Goal: Find contact information: Find contact information

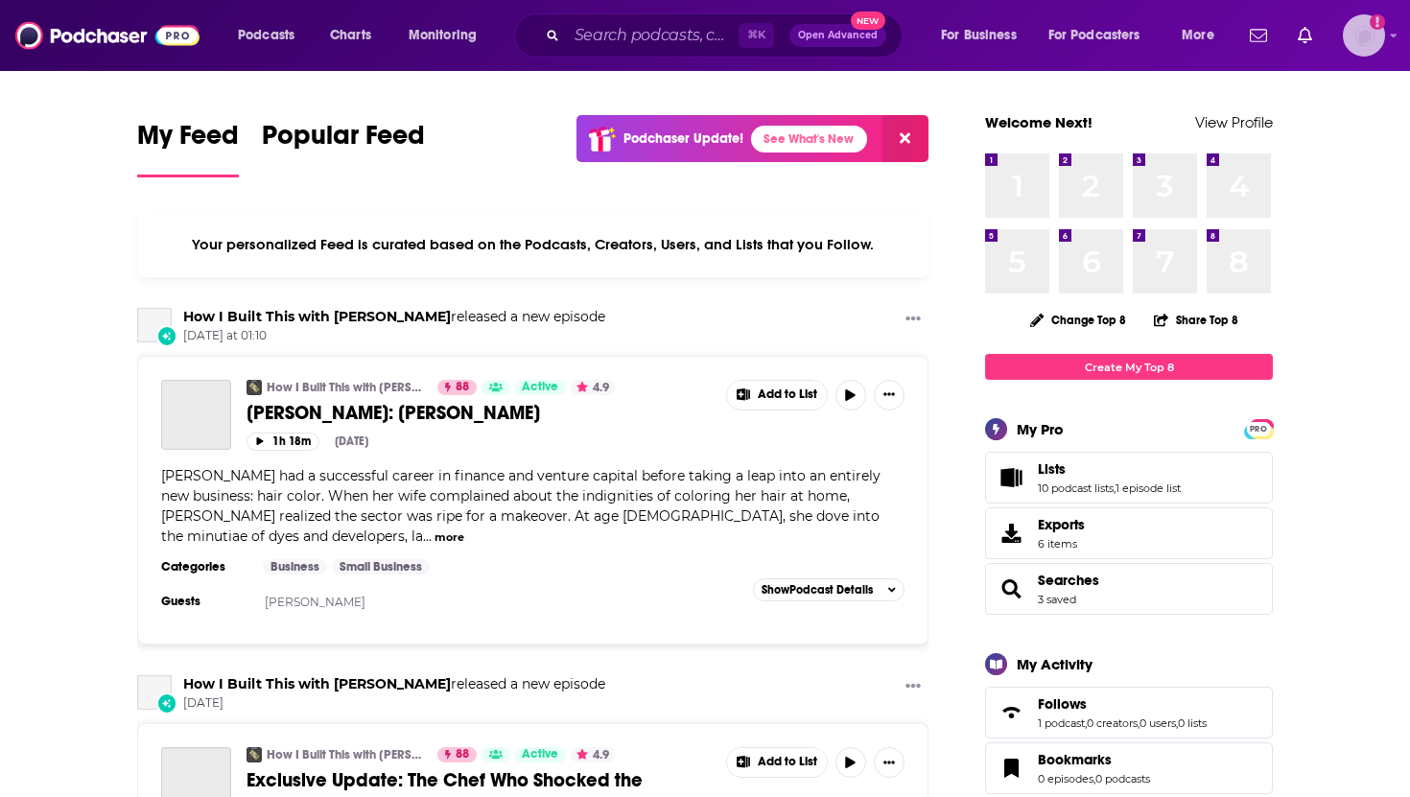
click at [1376, 46] on img "Logged in as systemsteam" at bounding box center [1364, 35] width 42 height 42
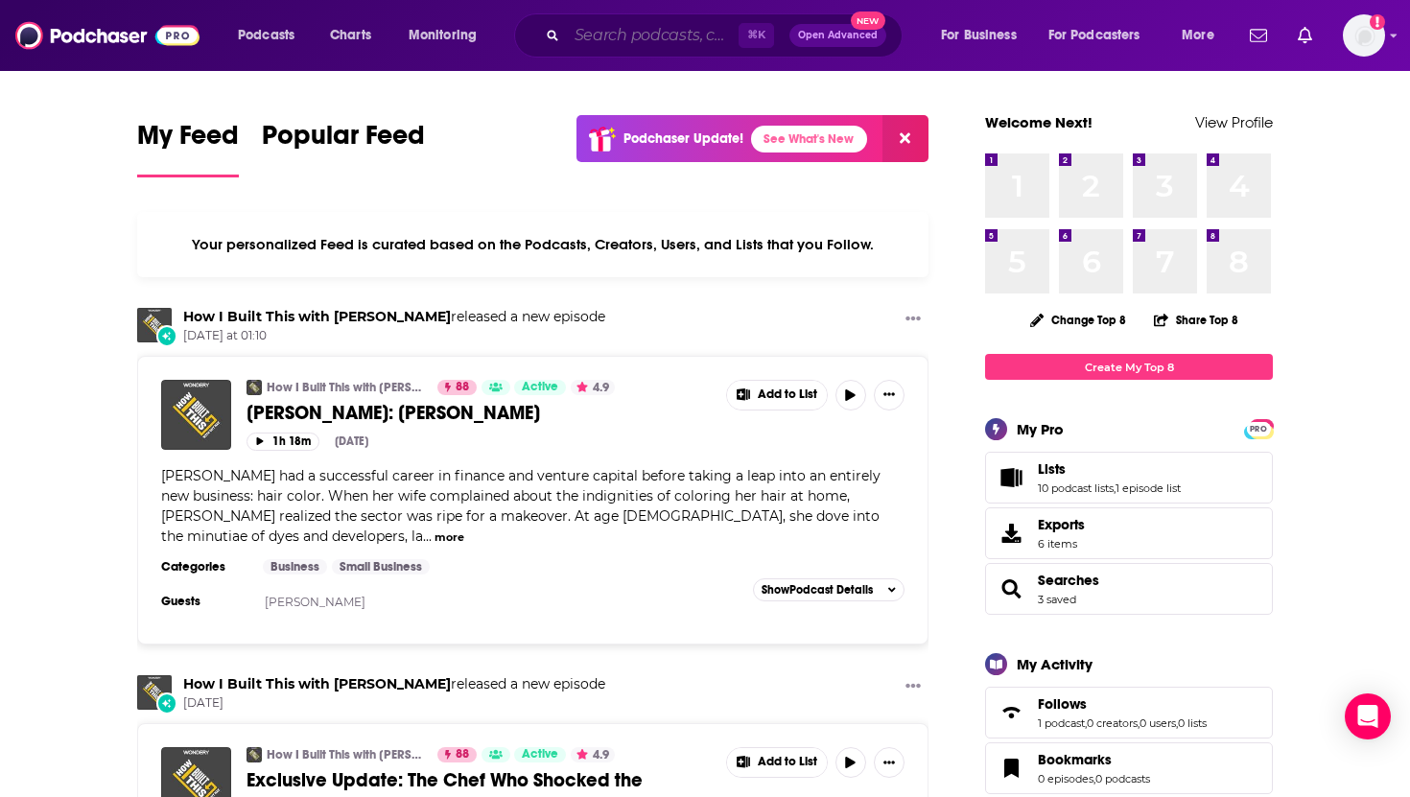
click at [591, 36] on input "Search podcasts, credits, & more..." at bounding box center [653, 35] width 172 height 31
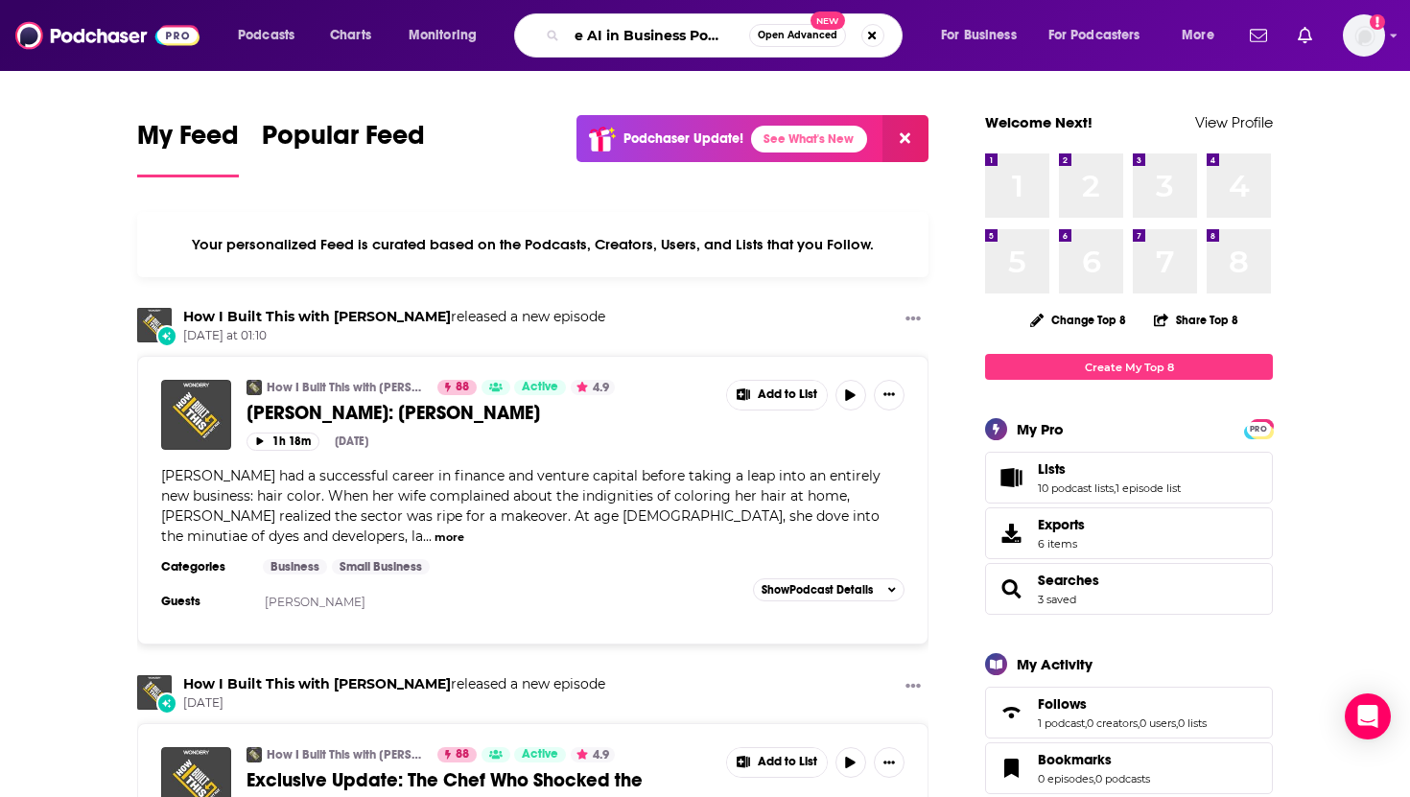
scroll to position [0, 24]
type input "The AI in Business Podcast"
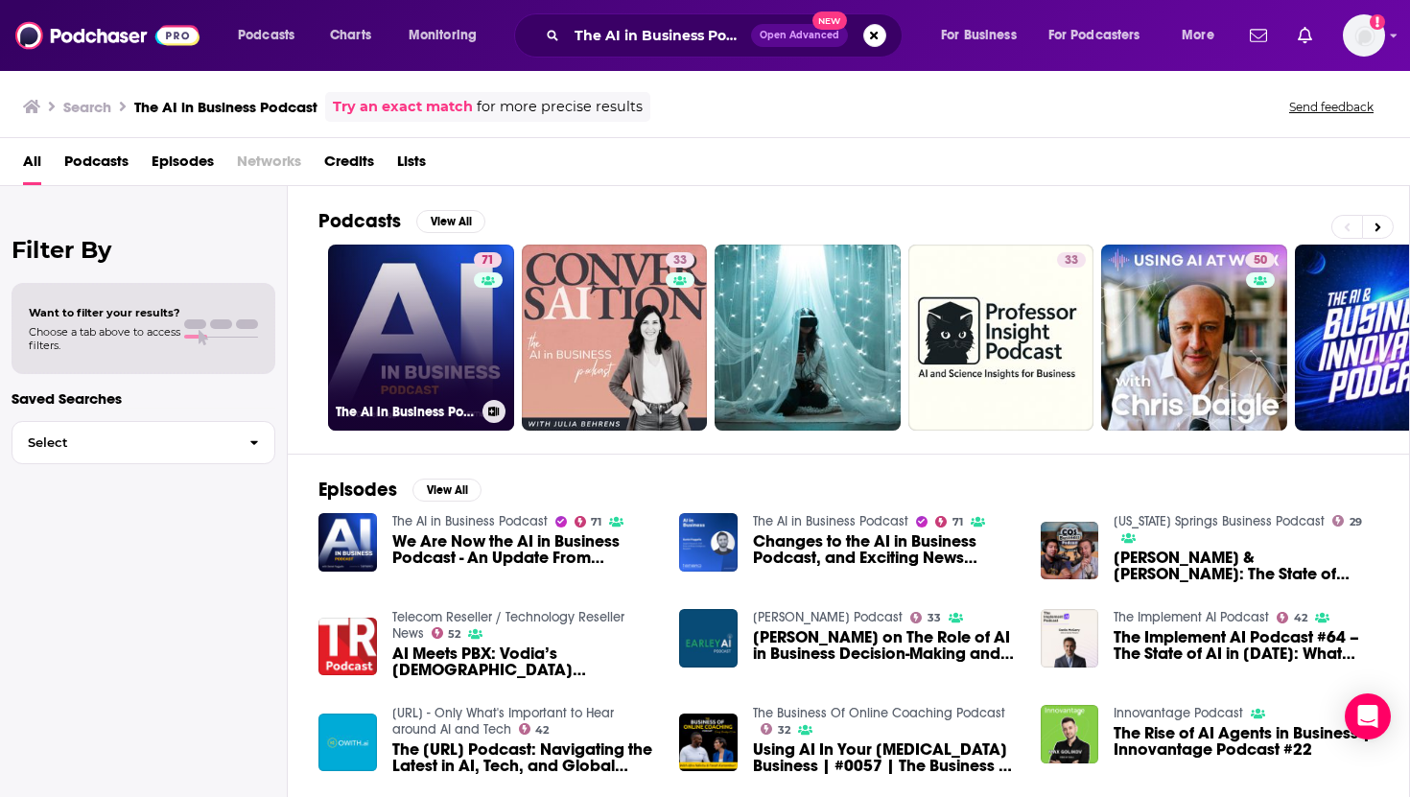
click at [429, 329] on link "71 The AI in Business Podcast" at bounding box center [421, 338] width 186 height 186
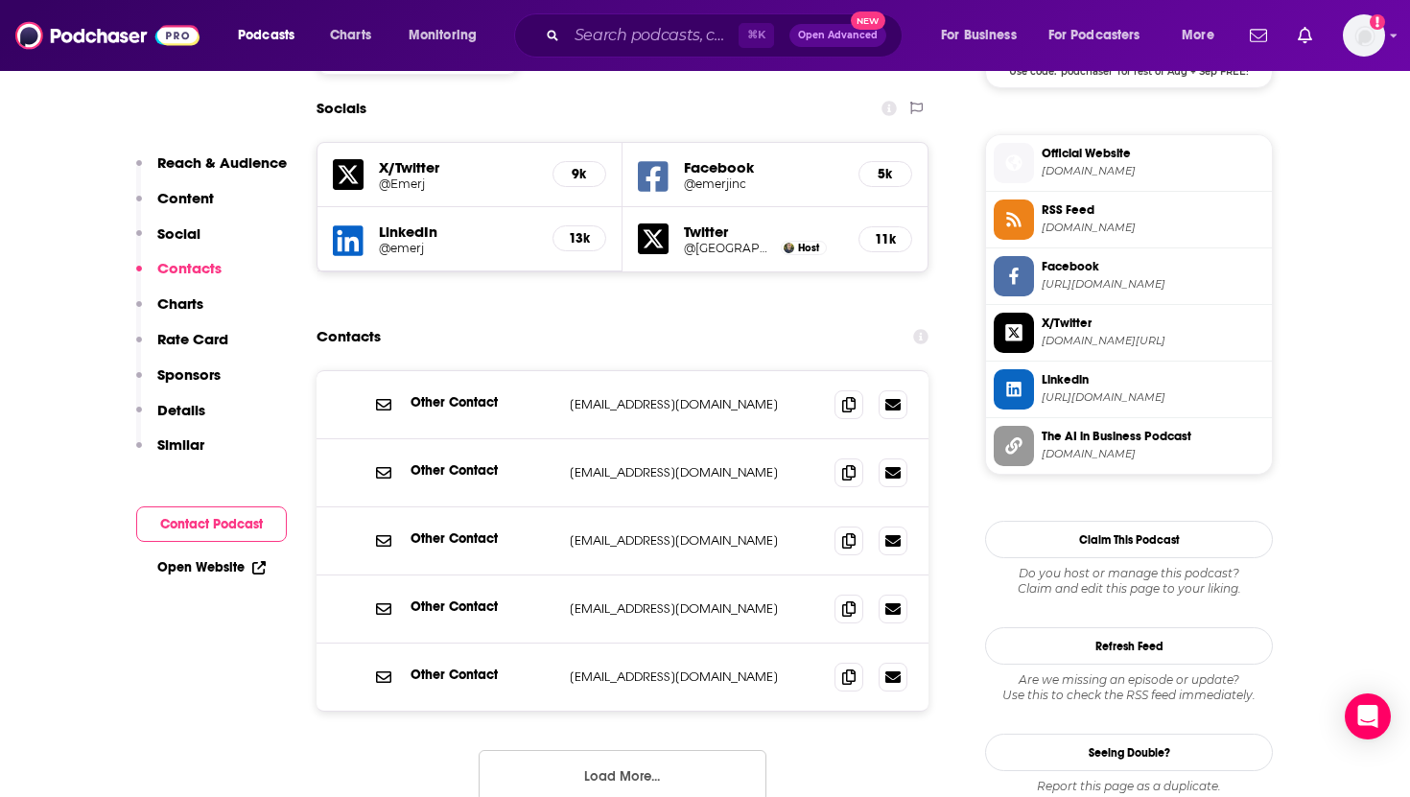
scroll to position [1661, 0]
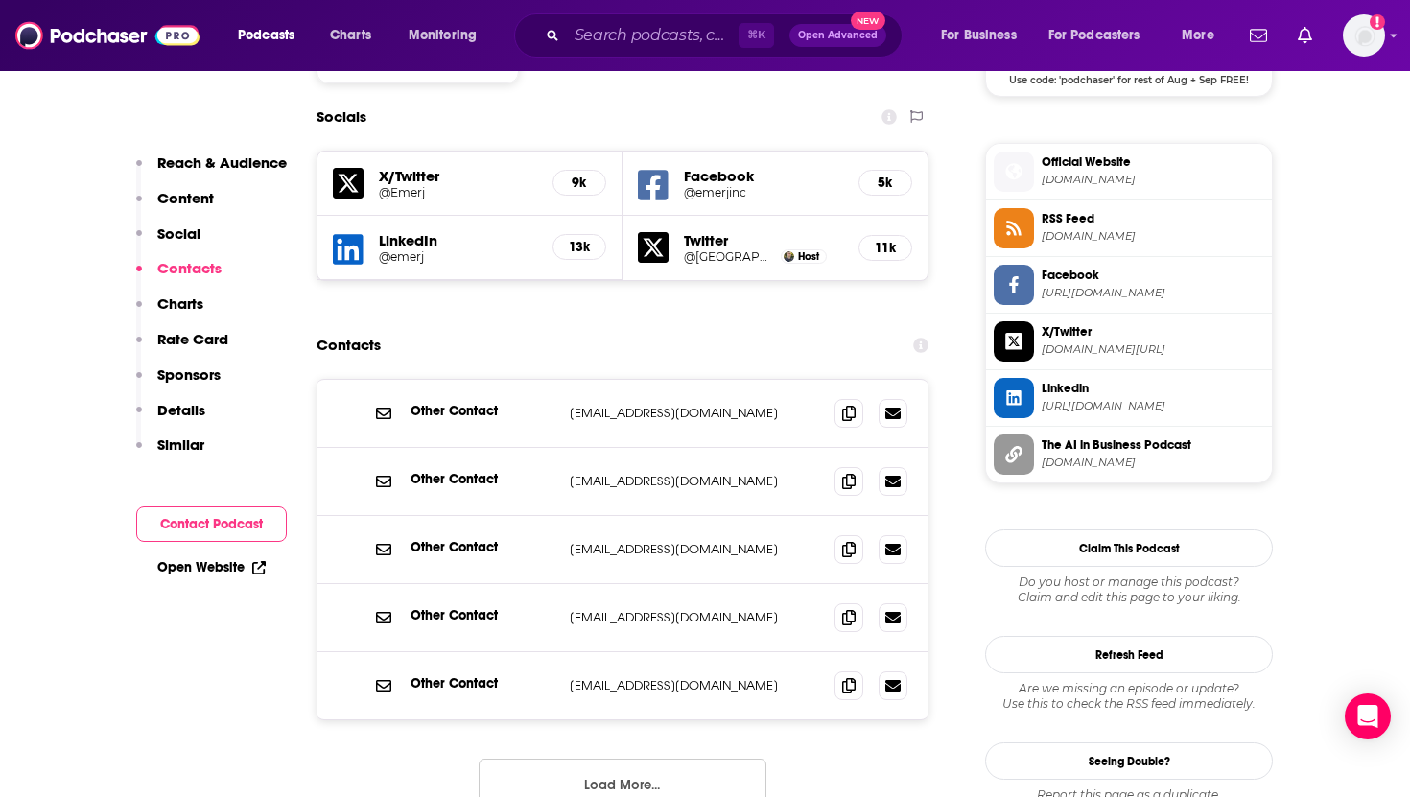
click at [631, 759] on button "Load More..." at bounding box center [623, 785] width 288 height 52
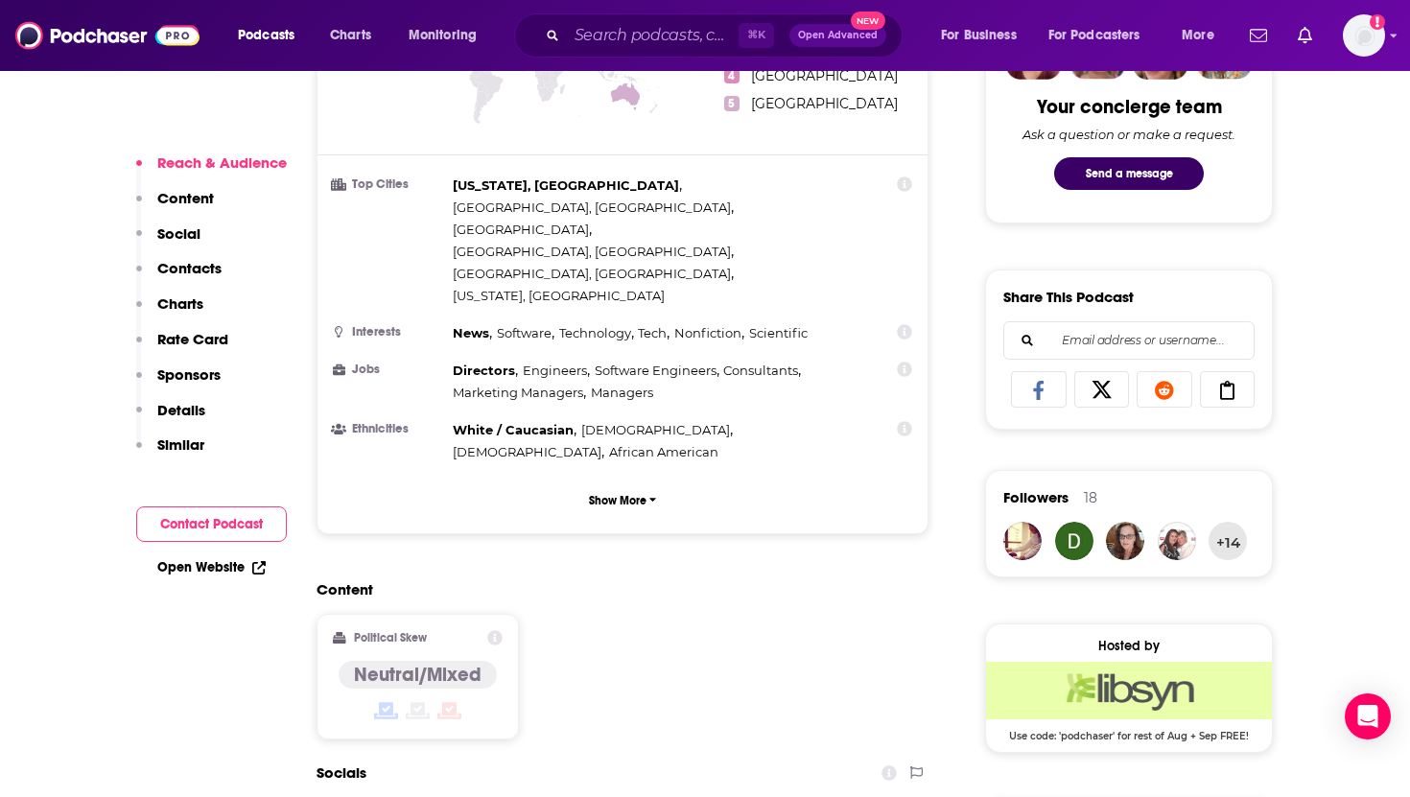
scroll to position [1008, 0]
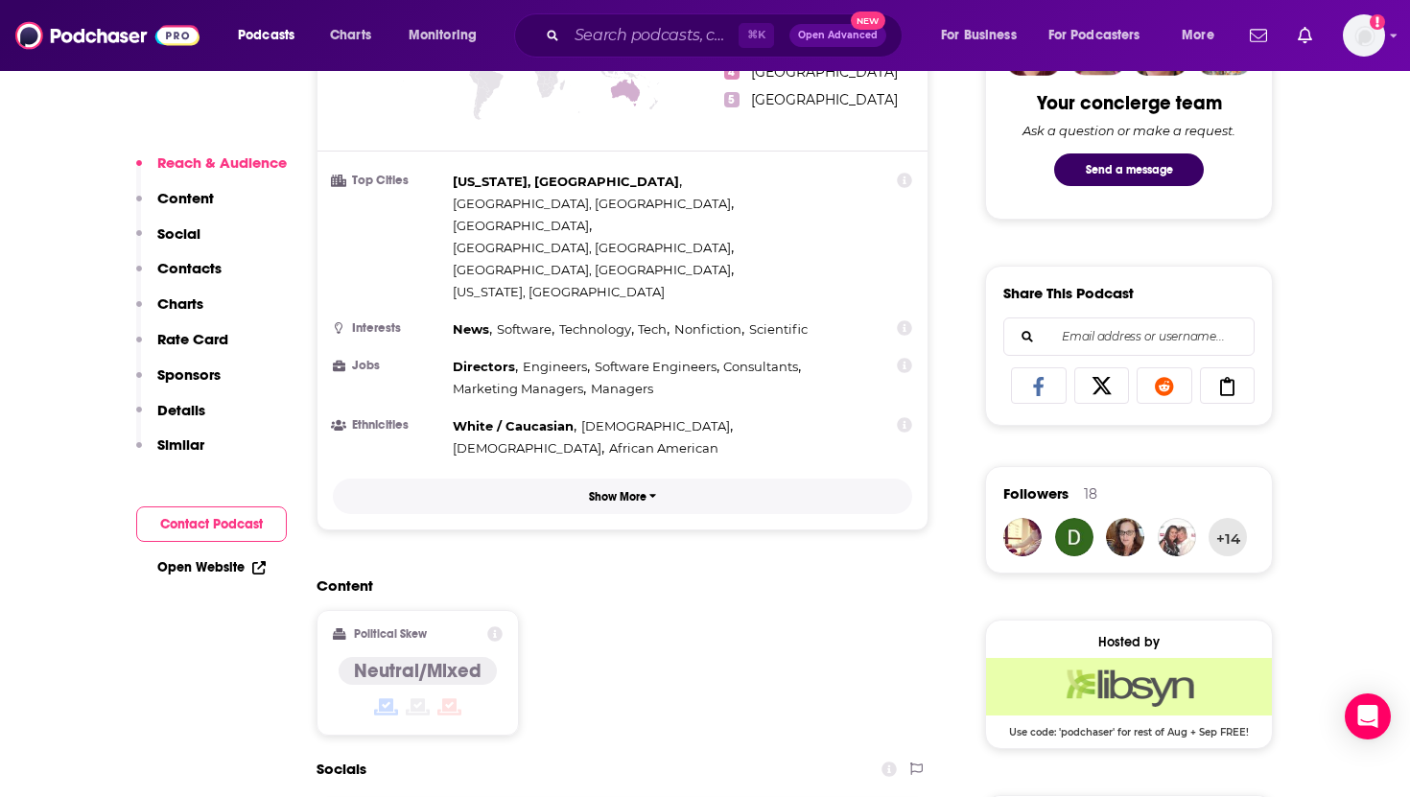
click at [655, 490] on icon "button" at bounding box center [654, 496] width 8 height 12
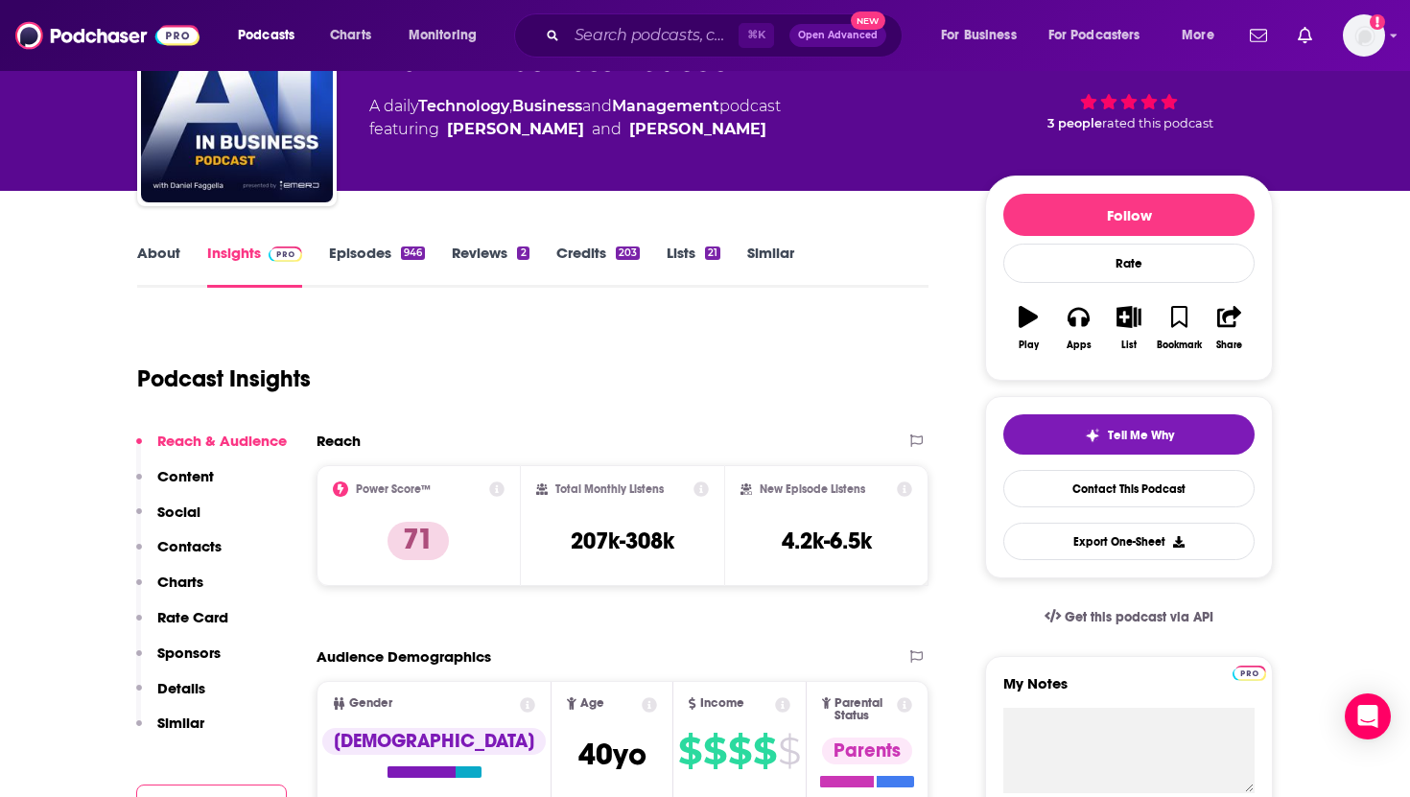
scroll to position [117, 0]
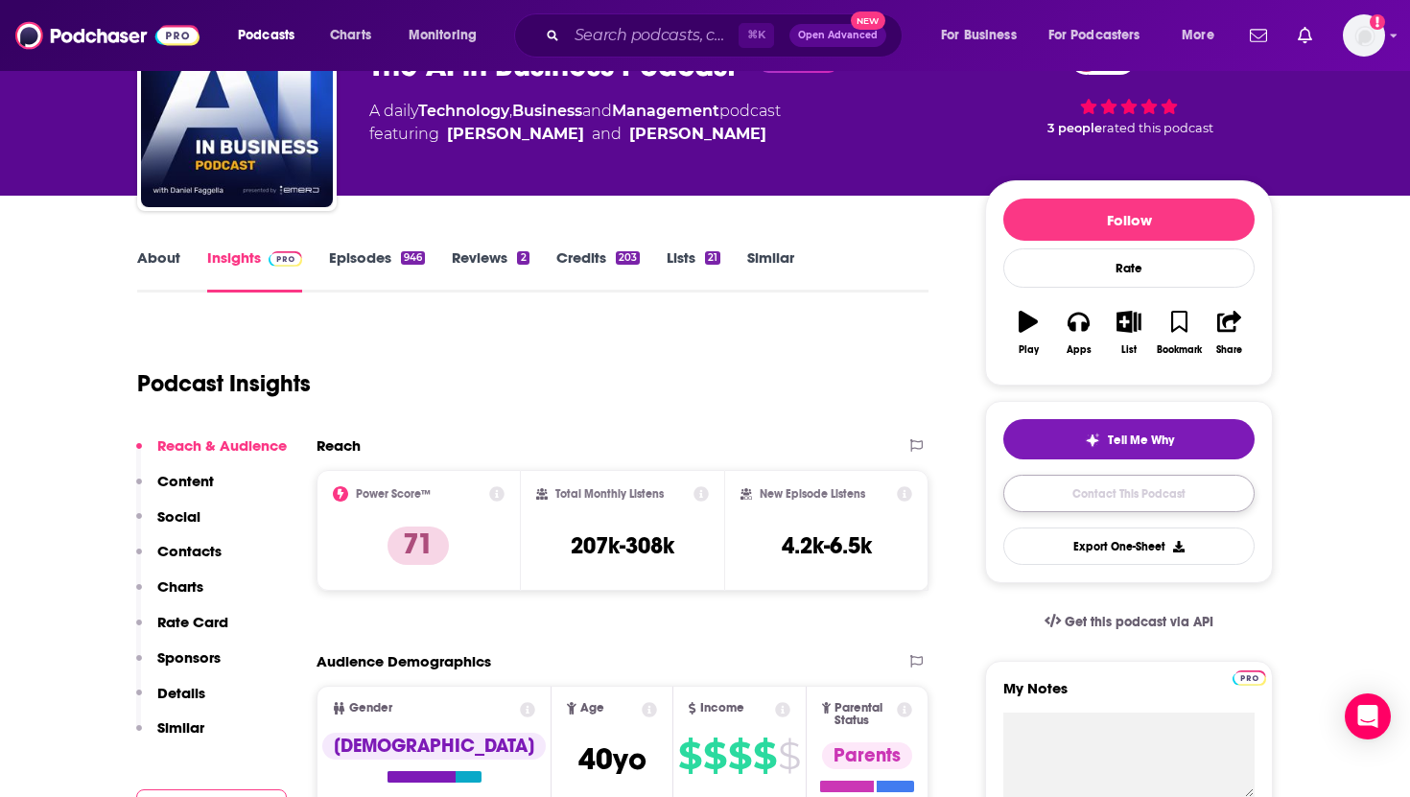
click at [1083, 502] on link "Contact This Podcast" at bounding box center [1129, 493] width 251 height 37
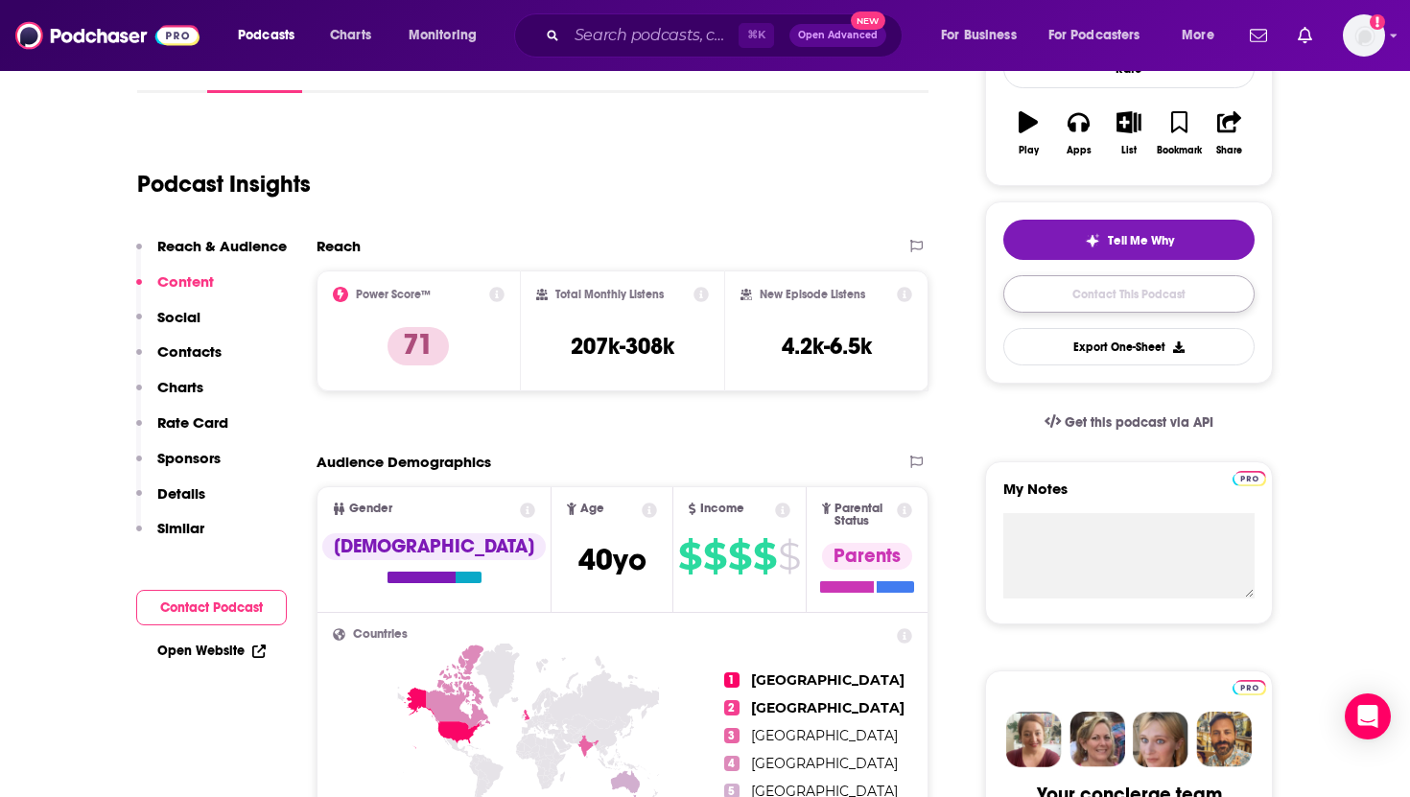
scroll to position [305, 0]
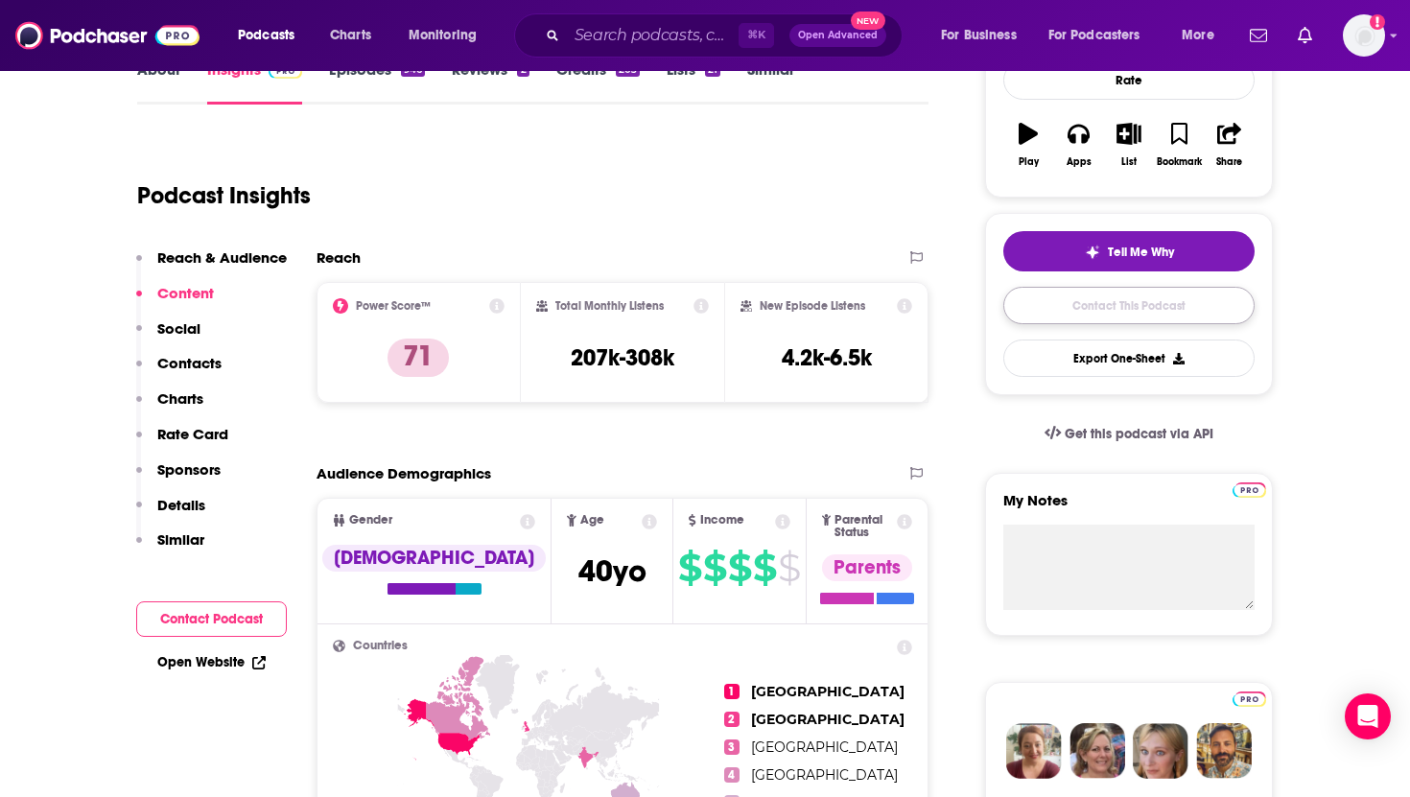
click at [1086, 318] on link "Contact This Podcast" at bounding box center [1129, 305] width 251 height 37
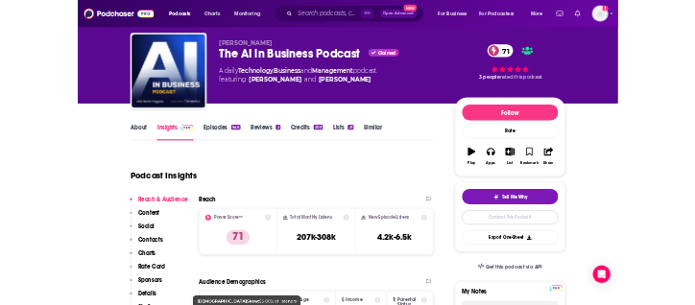
scroll to position [0, 0]
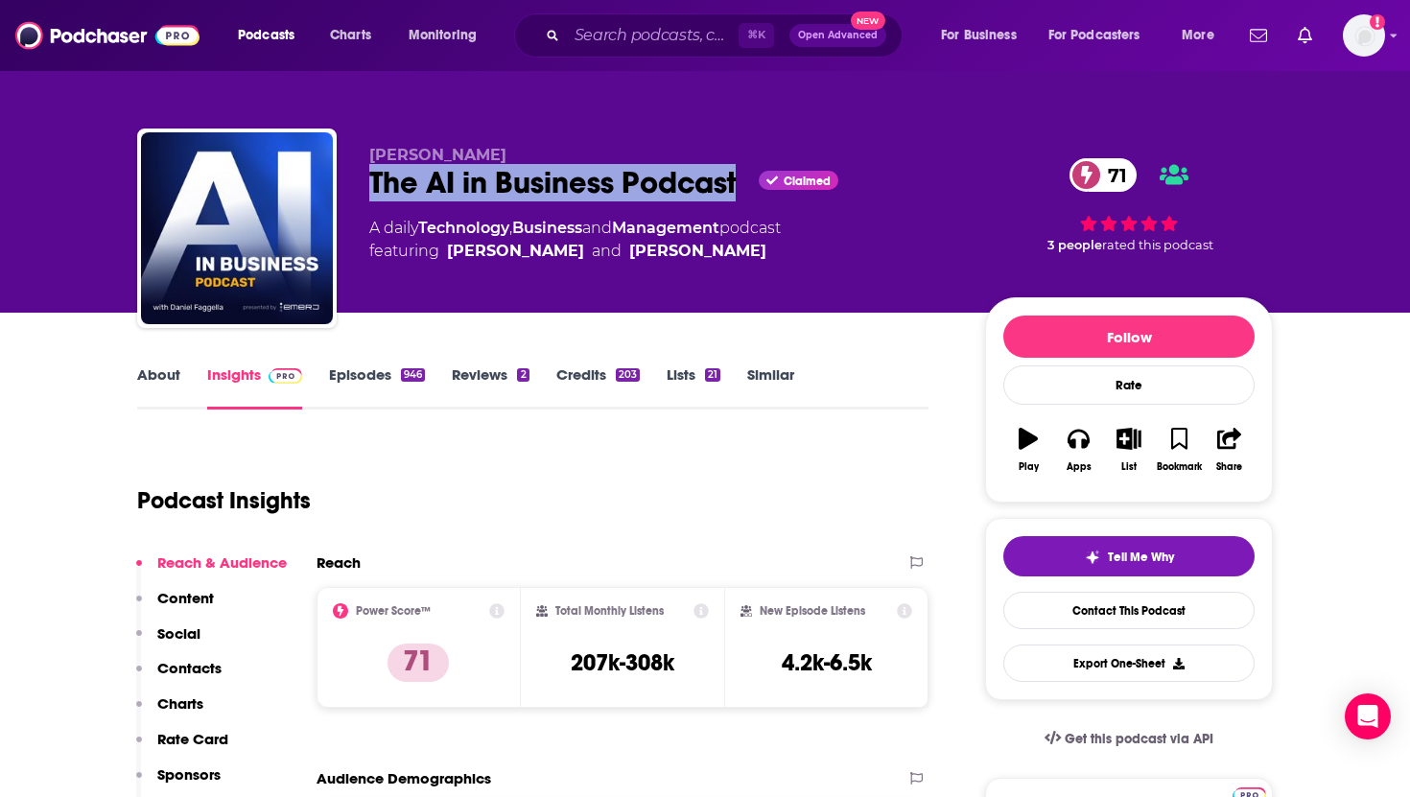
drag, startPoint x: 371, startPoint y: 182, endPoint x: 742, endPoint y: 184, distance: 370.4
click at [742, 184] on div "The AI in Business Podcast Claimed 71" at bounding box center [661, 182] width 585 height 37
copy h2 "The AI in Business Podcast"
